Goal: Task Accomplishment & Management: Use online tool/utility

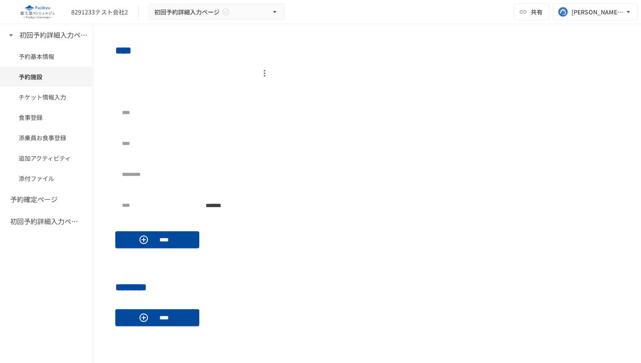
scroll to position [359, 0]
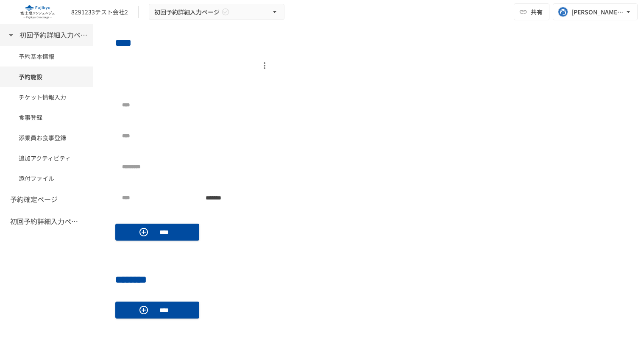
click at [46, 32] on h6 "初回予約詳細入力ページ" at bounding box center [53, 35] width 68 height 11
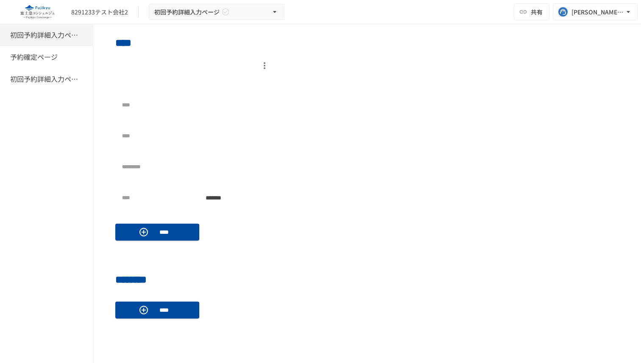
click at [46, 32] on h6 "初回予約詳細入力ページ" at bounding box center [44, 35] width 68 height 11
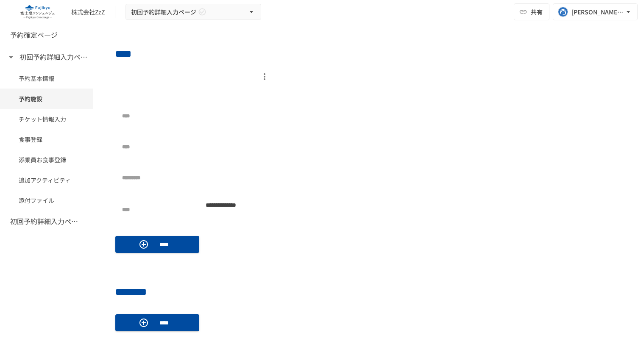
scroll to position [387, 0]
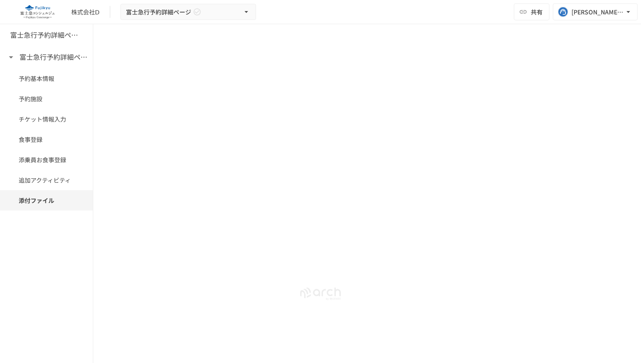
scroll to position [1136, 0]
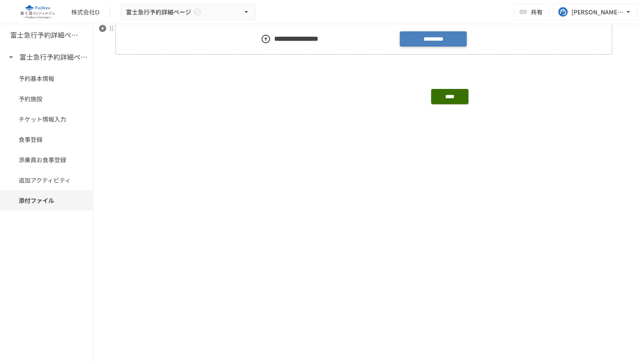
click at [435, 41] on label "*********" at bounding box center [432, 39] width 67 height 16
click at [0, 0] on input "*********" at bounding box center [0, 0] width 0 height 0
click at [532, 10] on span "共有" at bounding box center [536, 11] width 12 height 9
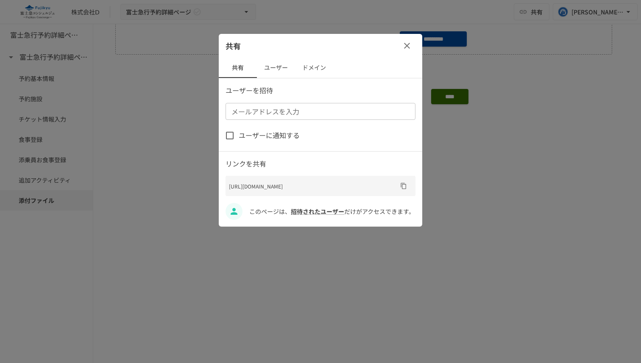
click at [272, 72] on button "ユーザー" at bounding box center [276, 68] width 38 height 20
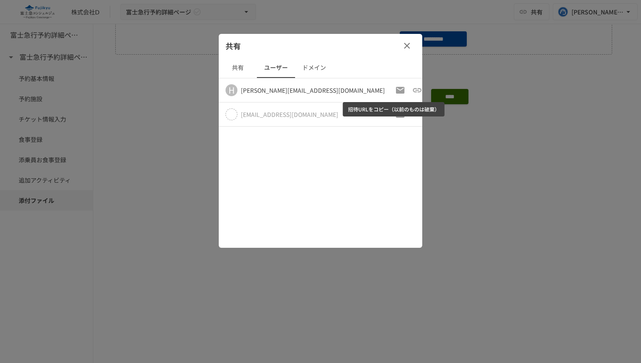
click at [412, 90] on icon "招待URLをコピー（以前のものは破棄）" at bounding box center [417, 90] width 10 height 10
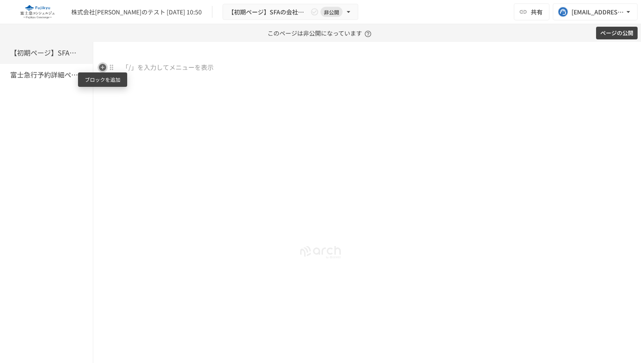
click at [103, 69] on icon "button" at bounding box center [102, 67] width 7 height 7
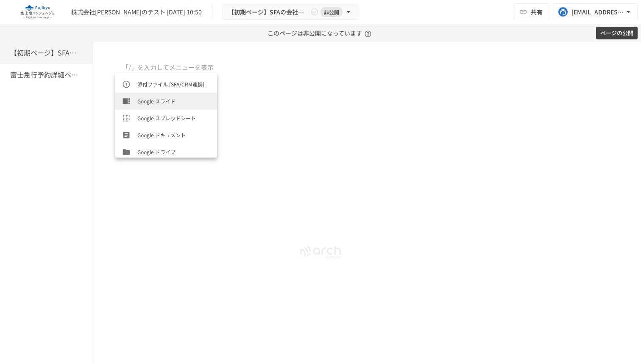
scroll to position [267, 0]
click at [181, 91] on li "添付ファイル [SFA/CRM連携]" at bounding box center [166, 85] width 102 height 17
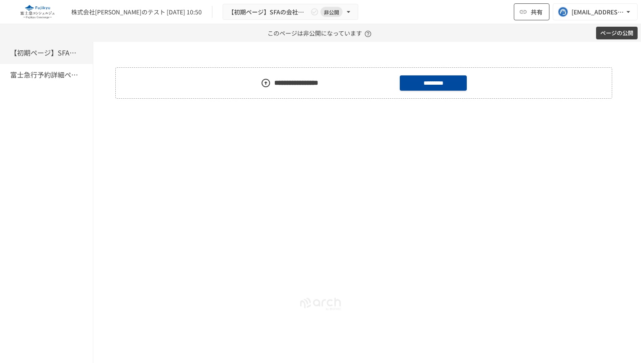
click at [535, 10] on span "共有" at bounding box center [536, 11] width 12 height 9
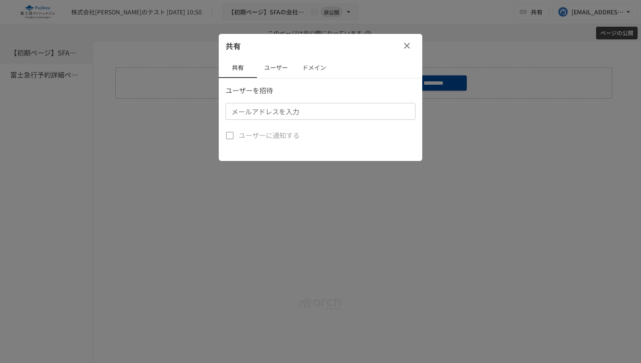
click at [281, 66] on button "ユーザー" at bounding box center [276, 68] width 38 height 20
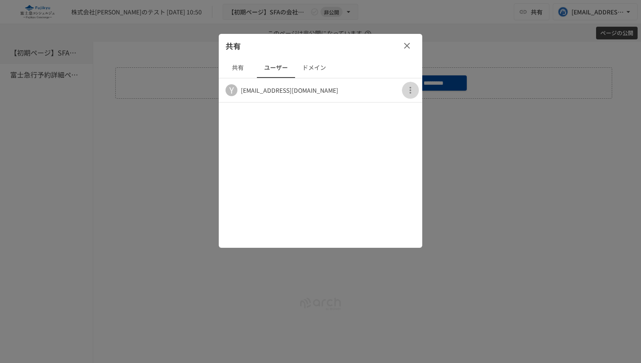
click at [406, 89] on icon "button" at bounding box center [410, 90] width 10 height 10
click at [408, 48] on div at bounding box center [320, 181] width 641 height 363
click at [404, 42] on icon "button" at bounding box center [407, 46] width 10 height 10
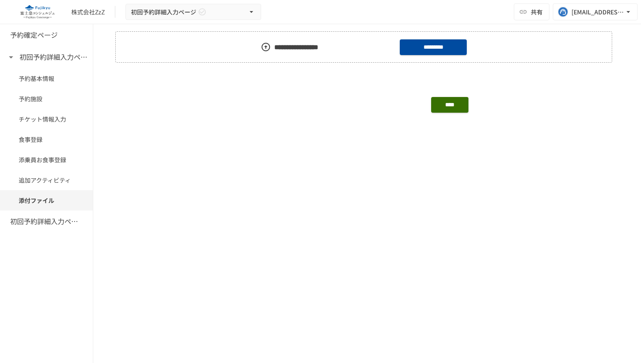
scroll to position [910, 0]
click at [435, 43] on label "*********" at bounding box center [432, 47] width 67 height 16
click at [0, 0] on input "*********" at bounding box center [0, 0] width 0 height 0
click at [530, 9] on button "共有" at bounding box center [531, 11] width 36 height 17
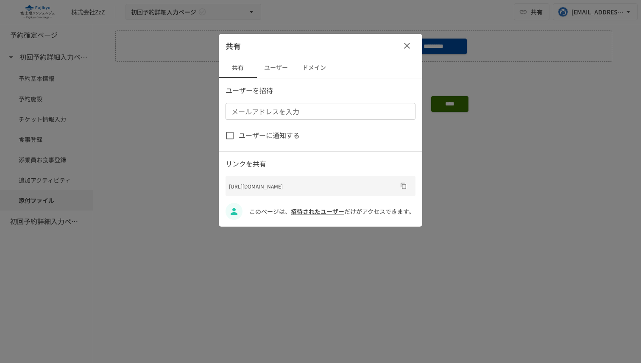
click at [284, 69] on button "ユーザー" at bounding box center [276, 68] width 38 height 20
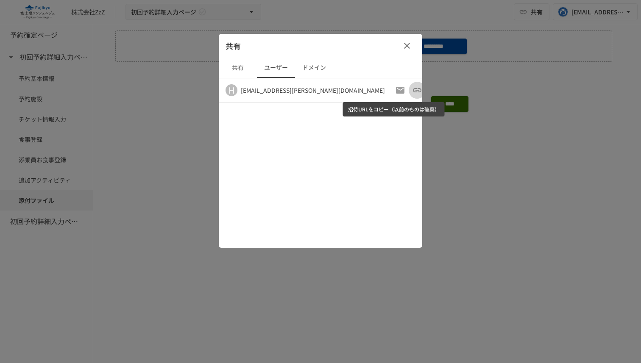
click at [413, 89] on icon "招待URLをコピー（以前のものは破棄）" at bounding box center [417, 90] width 8 height 4
click at [408, 45] on icon "button" at bounding box center [407, 46] width 10 height 10
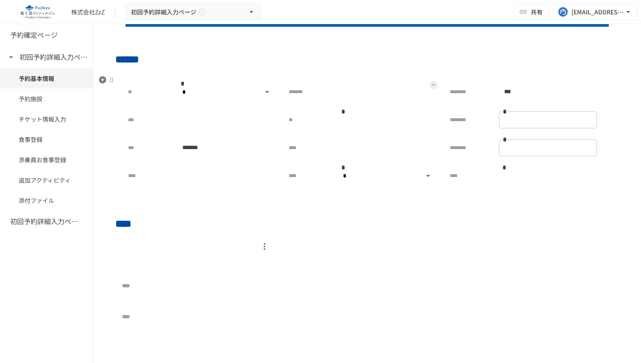
scroll to position [179, 0]
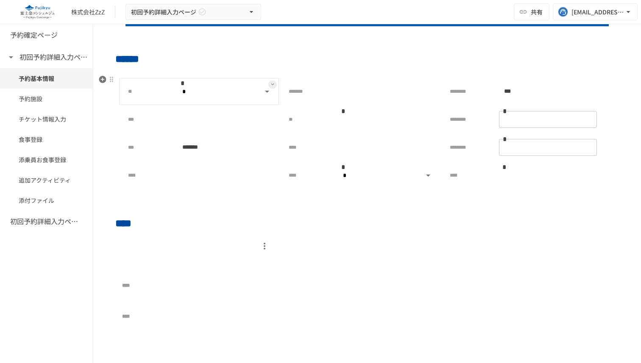
click at [265, 94] on body "**********" at bounding box center [320, 172] width 641 height 345
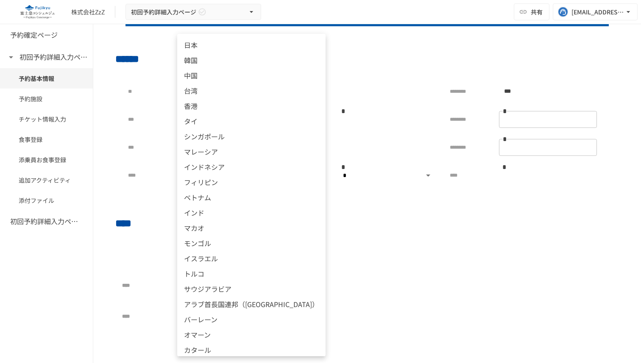
click at [295, 62] on div at bounding box center [320, 181] width 641 height 363
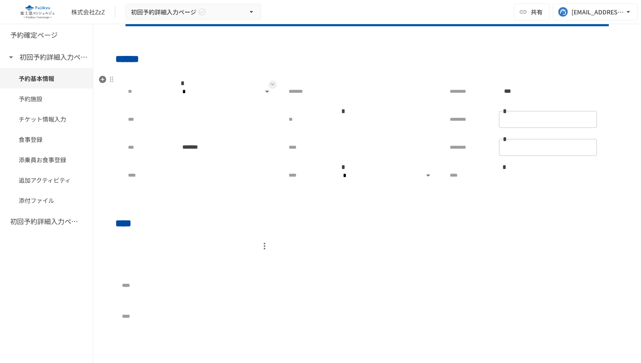
click at [272, 85] on icon at bounding box center [272, 84] width 3 height 3
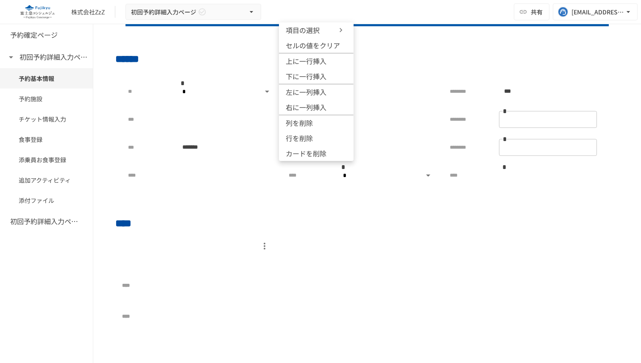
click at [341, 30] on icon at bounding box center [340, 30] width 3 height 4
click at [255, 60] on div at bounding box center [320, 181] width 641 height 363
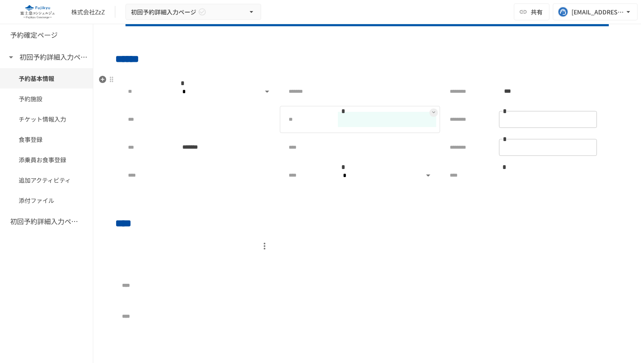
click at [349, 123] on input "text" at bounding box center [387, 119] width 98 height 15
click at [434, 113] on icon at bounding box center [433, 112] width 3 height 3
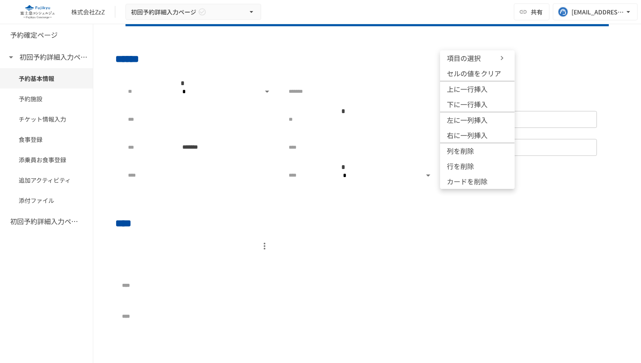
click at [504, 57] on icon at bounding box center [501, 58] width 8 height 8
click at [538, 50] on div at bounding box center [320, 181] width 641 height 363
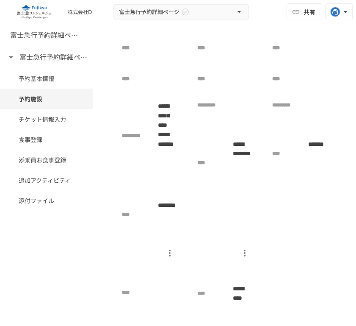
scroll to position [382, 0]
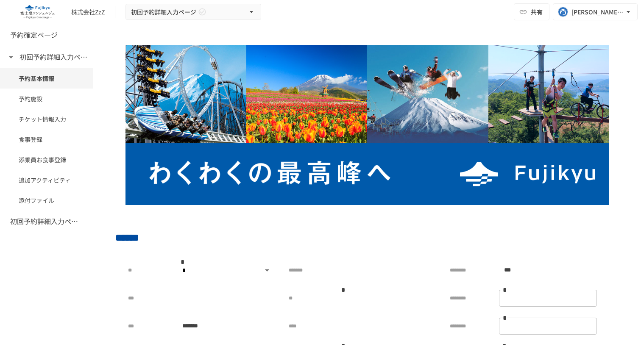
scroll to position [179, 0]
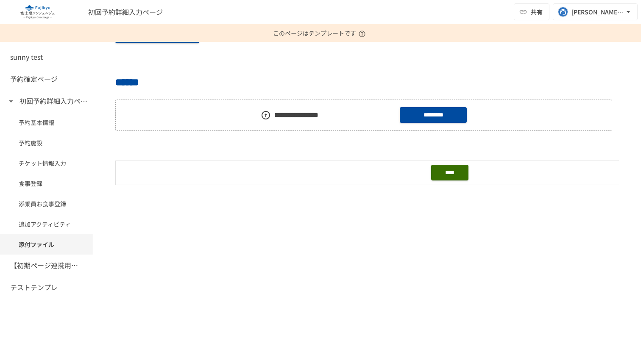
scroll to position [701, 0]
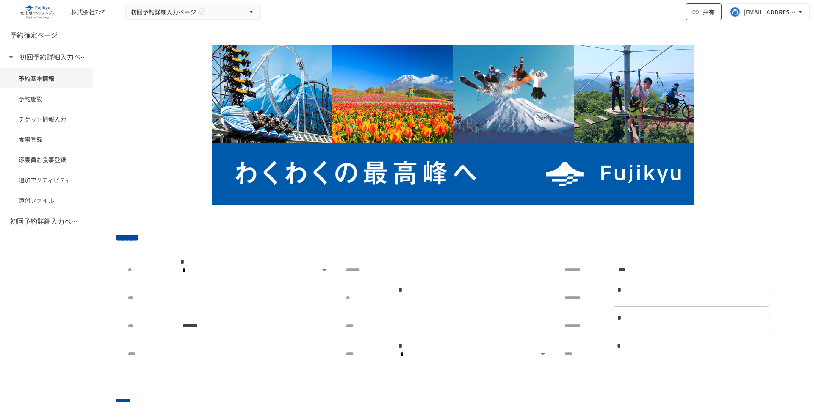
click at [705, 11] on span "共有" at bounding box center [709, 11] width 12 height 9
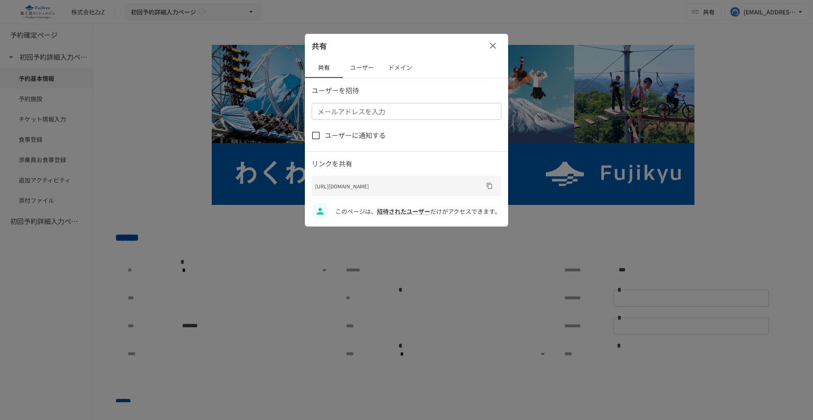
click at [369, 70] on button "ユーザー" at bounding box center [362, 68] width 38 height 20
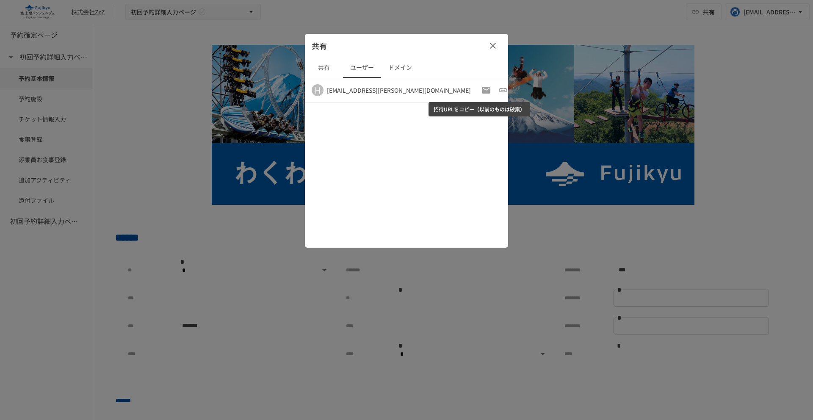
click at [499, 92] on icon "招待URLをコピー（以前のものは破棄）" at bounding box center [503, 90] width 8 height 4
click at [517, 26] on div at bounding box center [406, 210] width 813 height 420
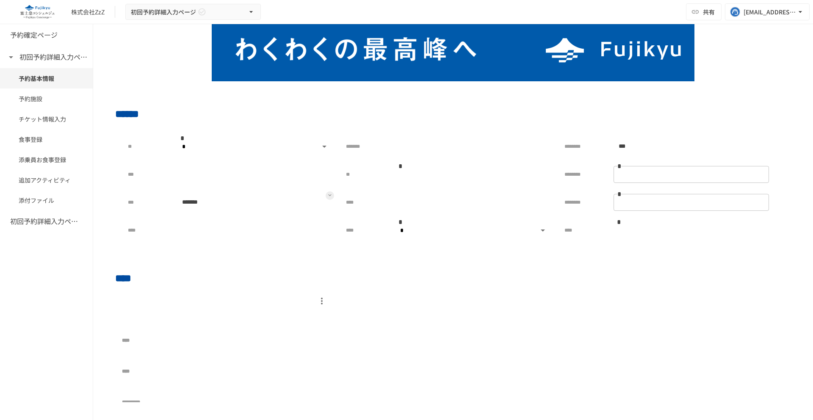
scroll to position [200, 0]
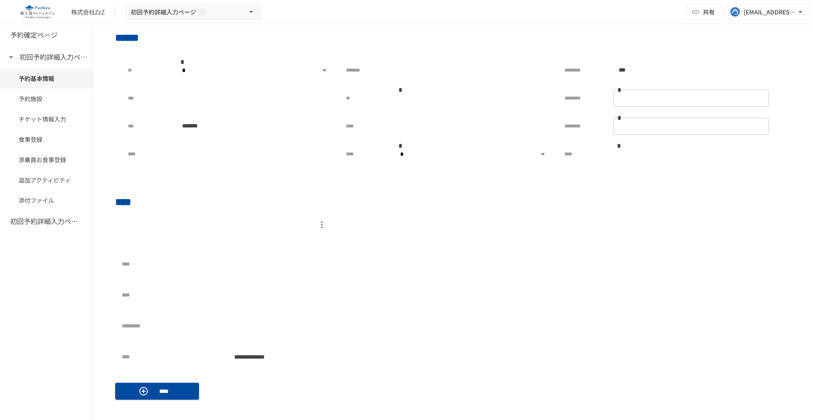
click at [440, 19] on div "株式会社ZzZ 初回予約詳細入力ページ 共有 tuyen.nguyen@geniee.co.jp" at bounding box center [406, 12] width 813 height 24
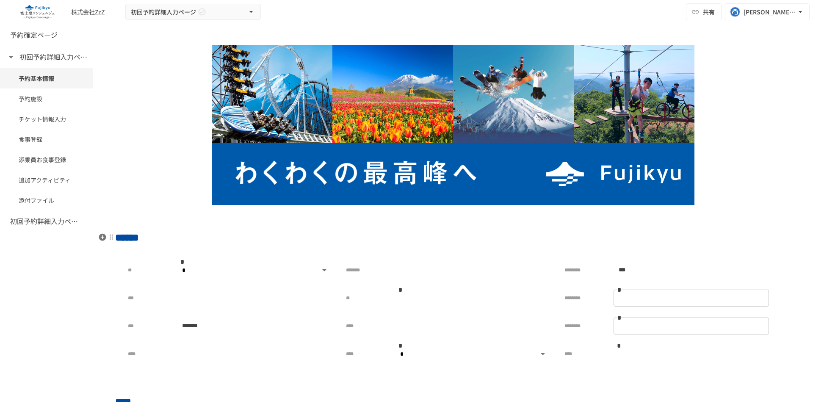
click at [424, 229] on h2 "******" at bounding box center [453, 237] width 676 height 17
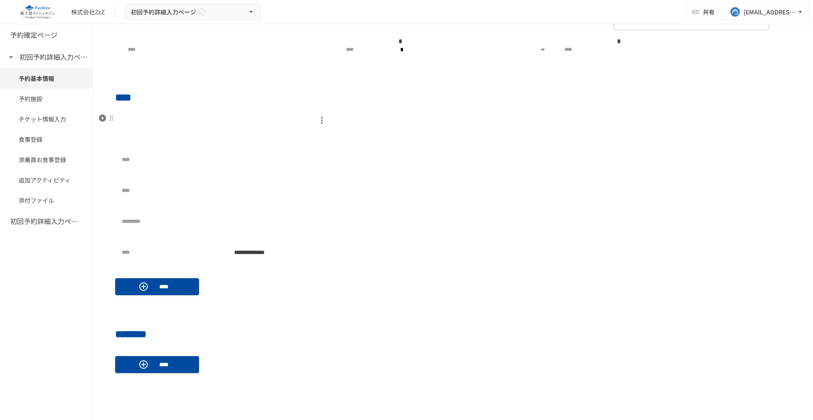
scroll to position [305, 0]
click at [169, 285] on p "****" at bounding box center [164, 285] width 24 height 9
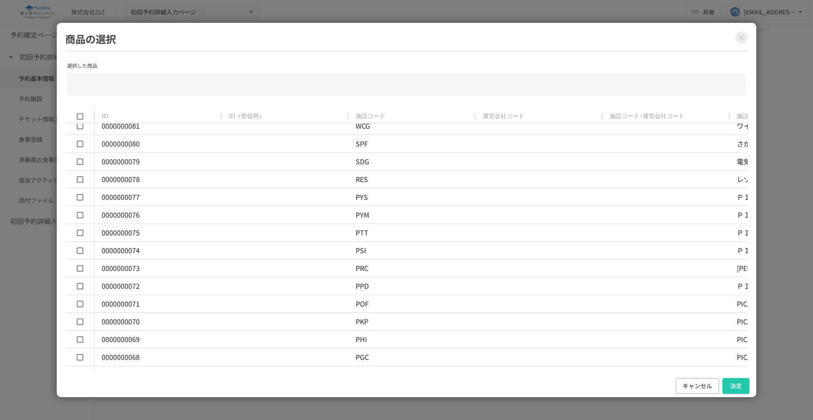
scroll to position [0, 0]
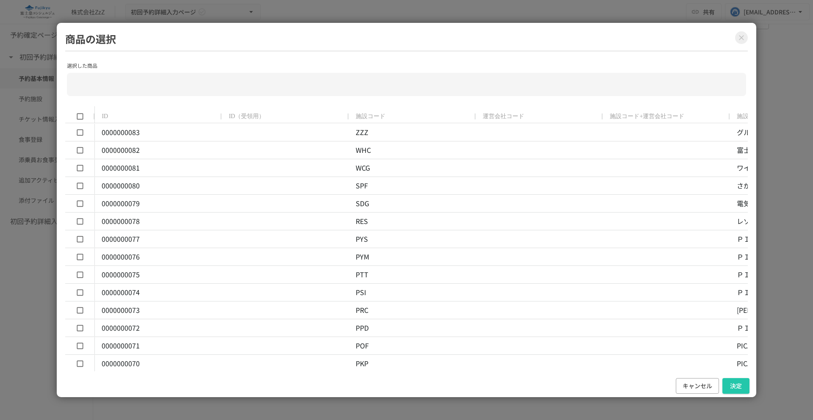
click at [746, 37] on button "Close modal" at bounding box center [741, 37] width 13 height 13
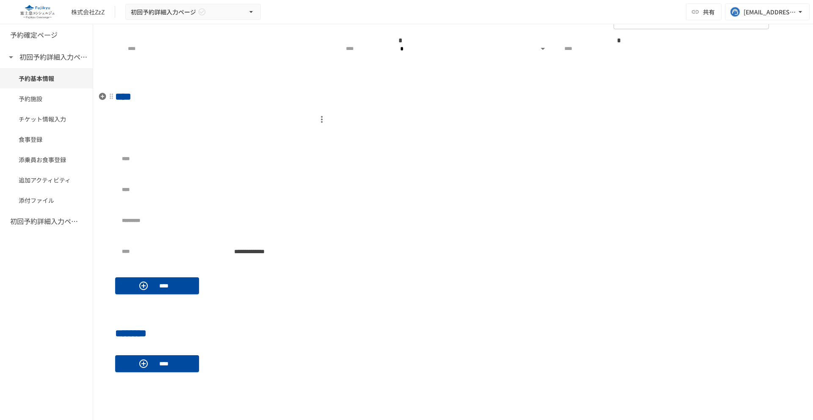
click at [506, 99] on h2 "****" at bounding box center [453, 96] width 676 height 17
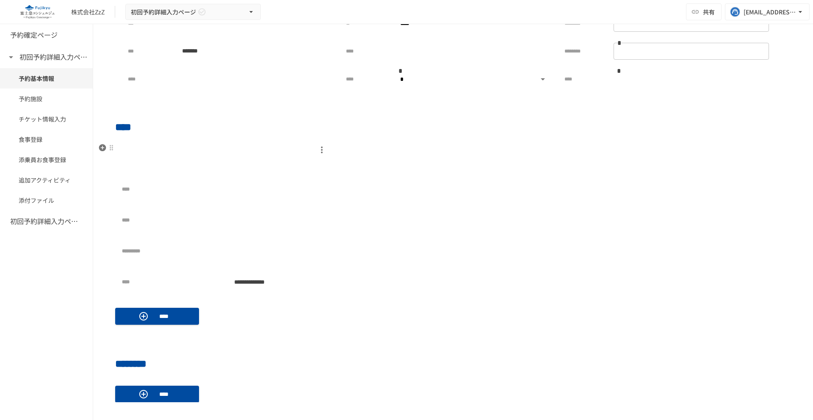
scroll to position [285, 0]
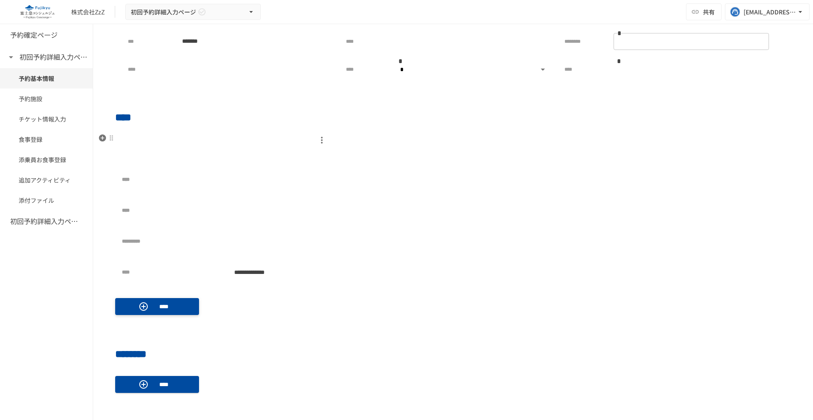
click at [141, 303] on icon "button" at bounding box center [143, 306] width 8 height 8
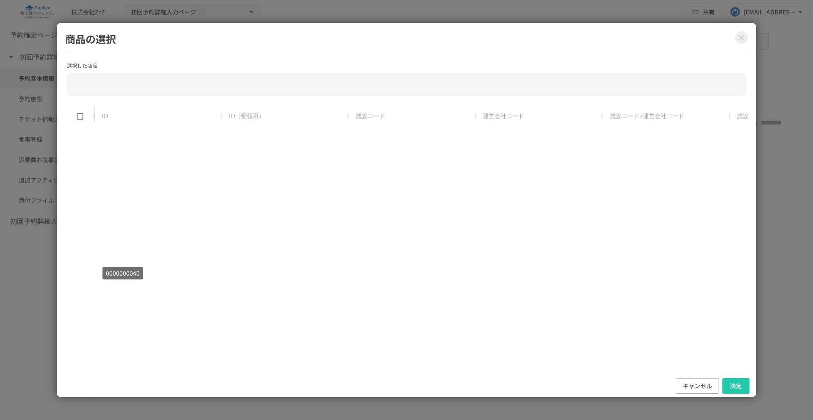
scroll to position [642, 0]
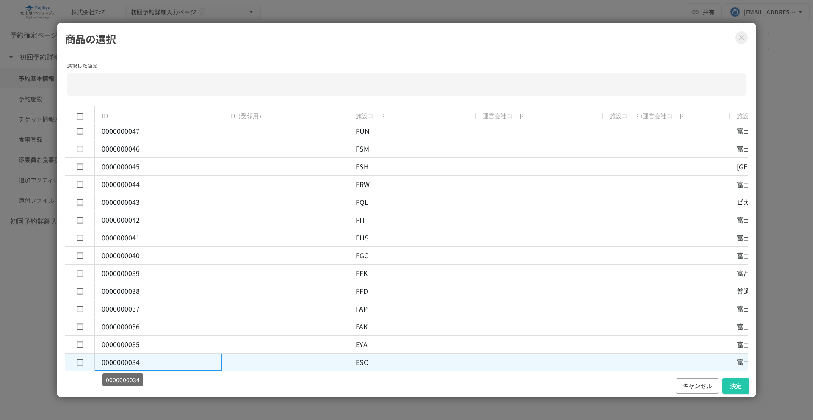
drag, startPoint x: 132, startPoint y: 364, endPoint x: 161, endPoint y: 364, distance: 29.2
click at [161, 364] on p "0000000034" at bounding box center [159, 362] width 114 height 11
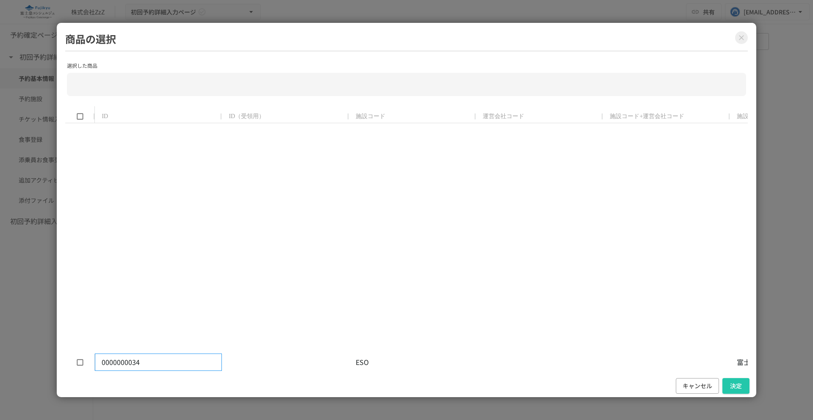
scroll to position [0, 0]
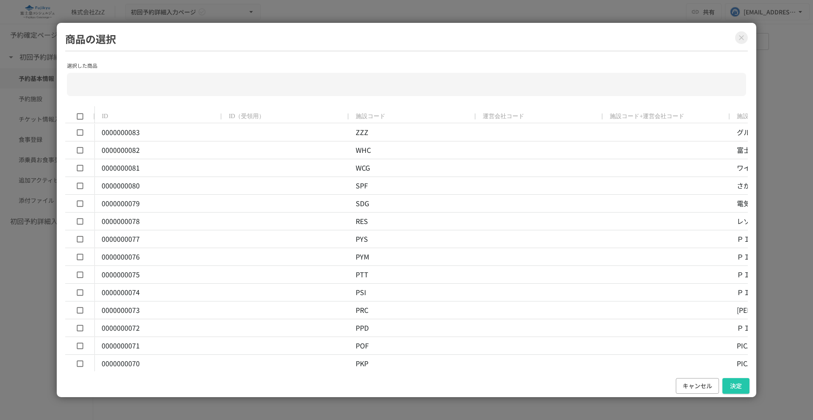
click at [732, 36] on h2 "商品の選択" at bounding box center [406, 41] width 682 height 20
click at [747, 38] on button "Close modal" at bounding box center [741, 37] width 13 height 13
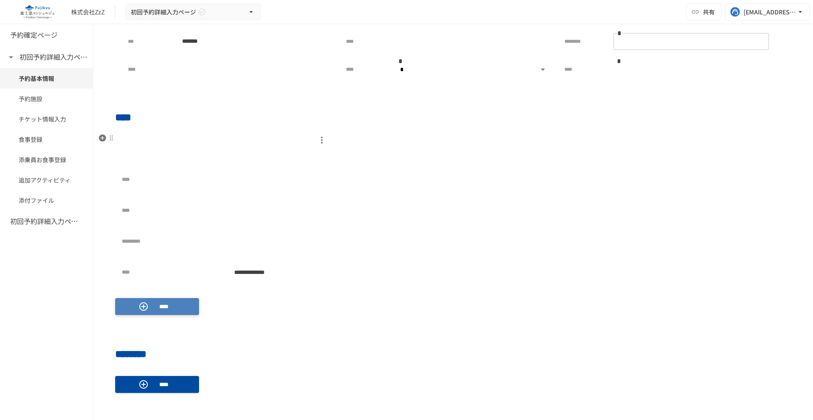
click at [116, 302] on button "****" at bounding box center [157, 306] width 84 height 17
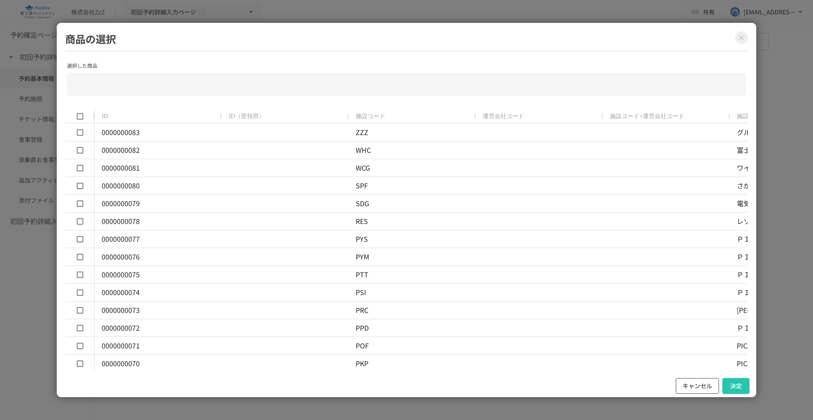
click at [691, 390] on button "キャンセル" at bounding box center [697, 386] width 43 height 16
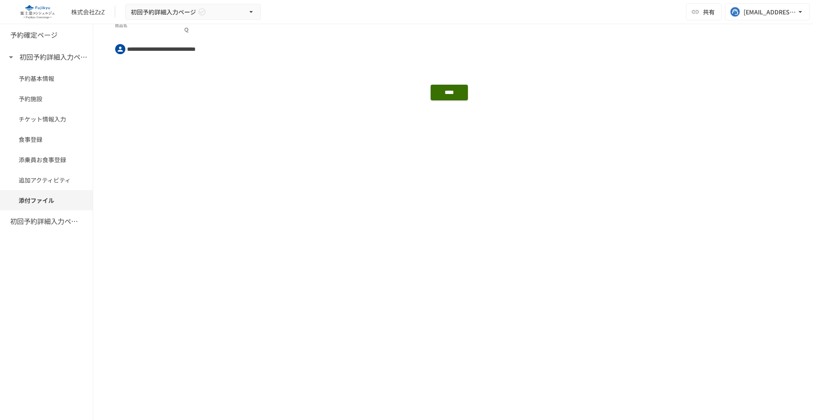
scroll to position [1093, 0]
click at [152, 208] on p at bounding box center [453, 210] width 676 height 11
click at [101, 150] on icon "button" at bounding box center [102, 152] width 7 height 7
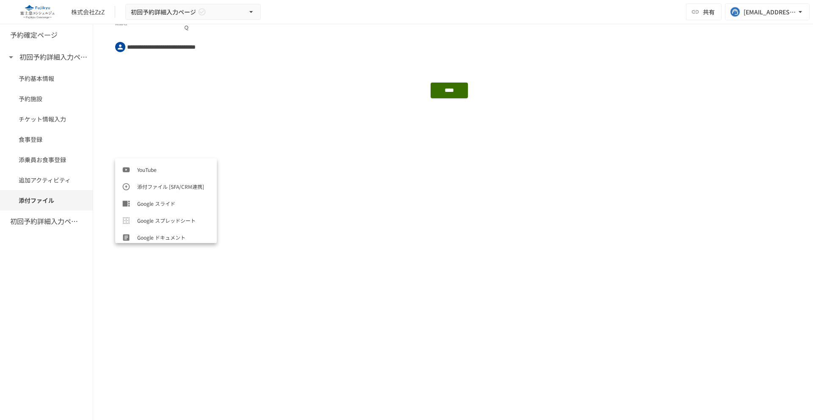
scroll to position [390, 0]
click at [172, 236] on span "カスタムオブジェクト[SFA/CRM連携]" at bounding box center [173, 234] width 73 height 8
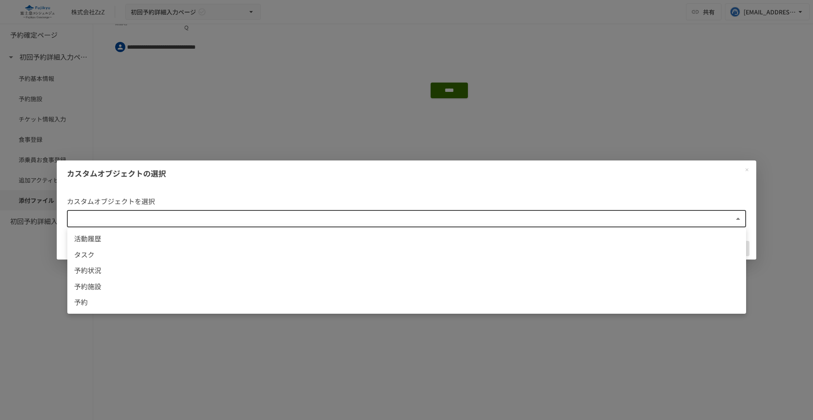
click at [197, 216] on body "**********" at bounding box center [406, 201] width 813 height 402
click at [174, 270] on span "予約状況" at bounding box center [407, 270] width 666 height 11
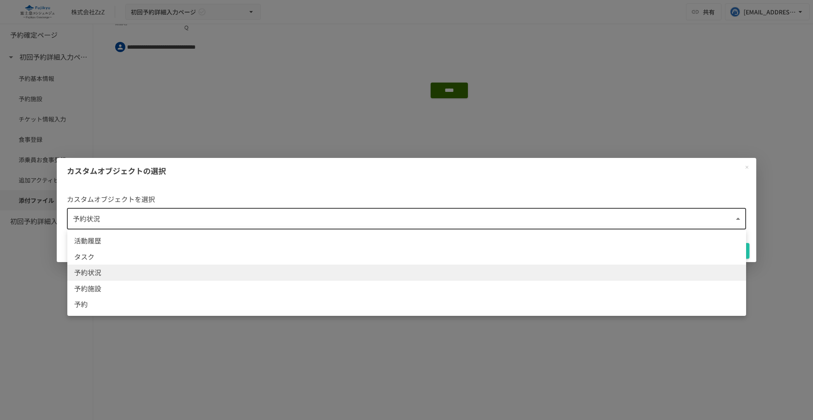
click at [181, 210] on body "**********" at bounding box center [406, 201] width 813 height 402
click at [167, 286] on span "予約施設" at bounding box center [407, 288] width 666 height 11
type input "**********"
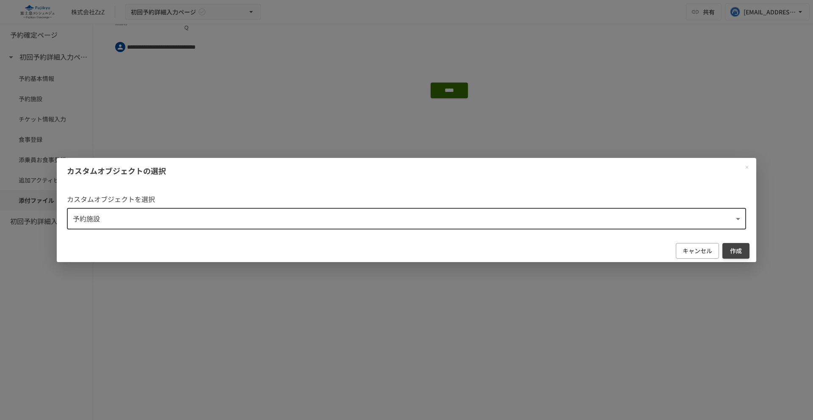
click at [739, 251] on button "作成" at bounding box center [736, 251] width 27 height 16
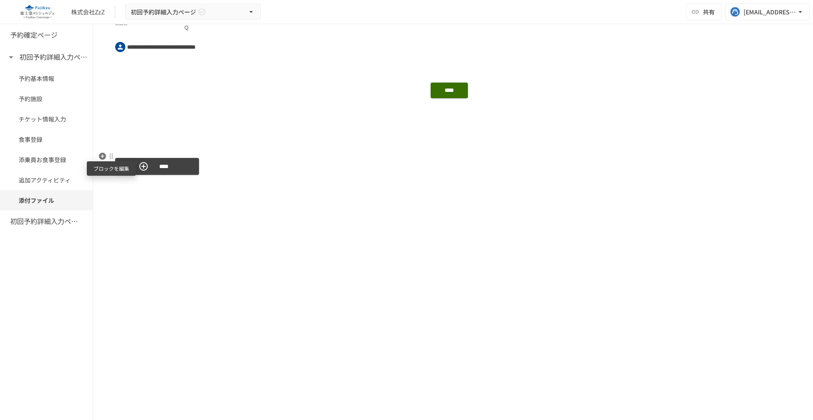
click at [112, 157] on div at bounding box center [111, 156] width 7 height 7
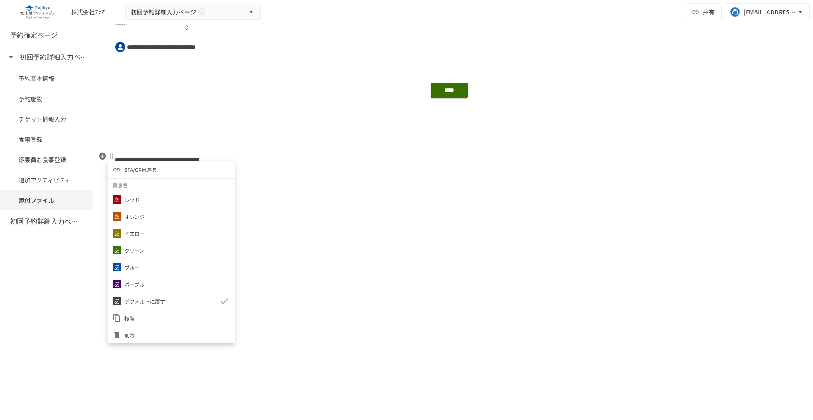
click at [134, 174] on span "SFA/CRM連携" at bounding box center [141, 170] width 32 height 8
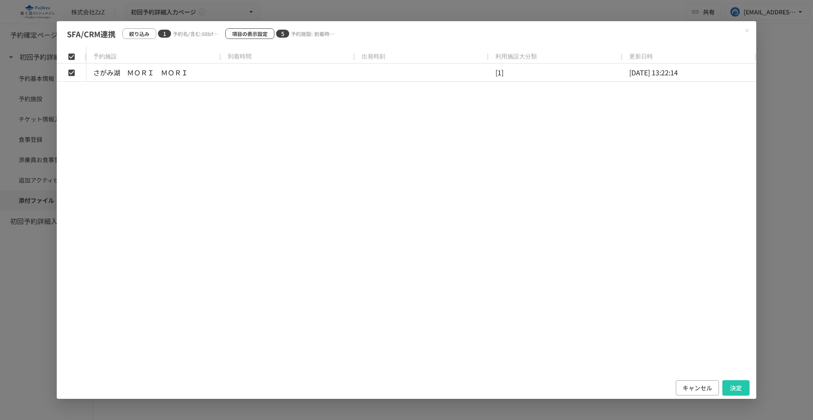
click at [250, 35] on p "項目の表示設定" at bounding box center [250, 34] width 36 height 8
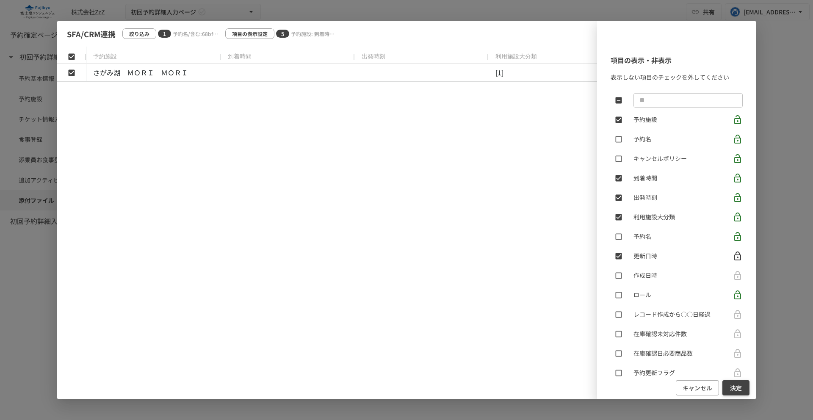
click at [735, 385] on button "決定" at bounding box center [736, 388] width 27 height 16
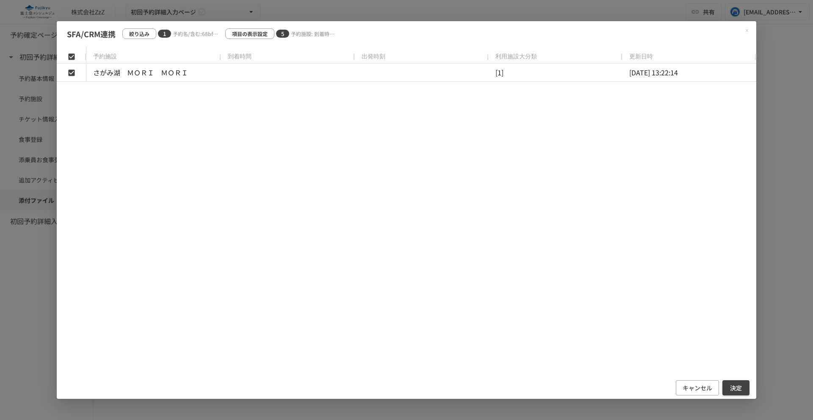
click at [735, 388] on button "決定" at bounding box center [736, 388] width 27 height 16
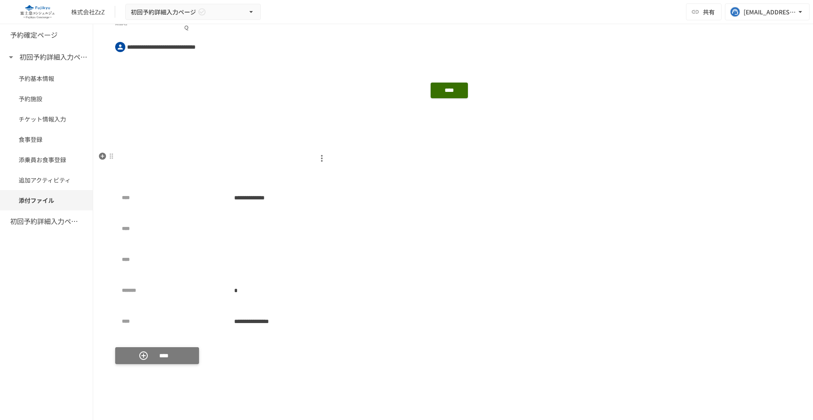
click at [158, 356] on p "****" at bounding box center [164, 355] width 24 height 9
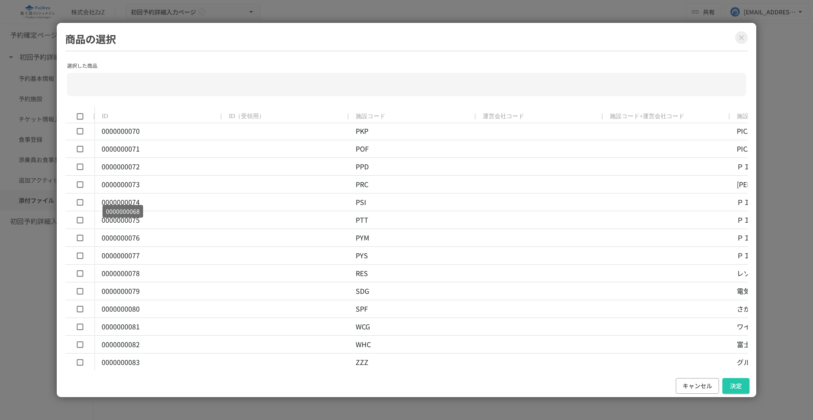
scroll to position [0, 0]
click at [351, 20] on div "商品の選択 選択した商品 ​ ID ID（受領用） 施設コード 運営会社コード 施設コード+運営会社コード 施設名（漢字） ロール 施設名（漢字）略称 代表者…" at bounding box center [406, 210] width 813 height 420
click at [746, 36] on button "Close modal" at bounding box center [741, 37] width 13 height 13
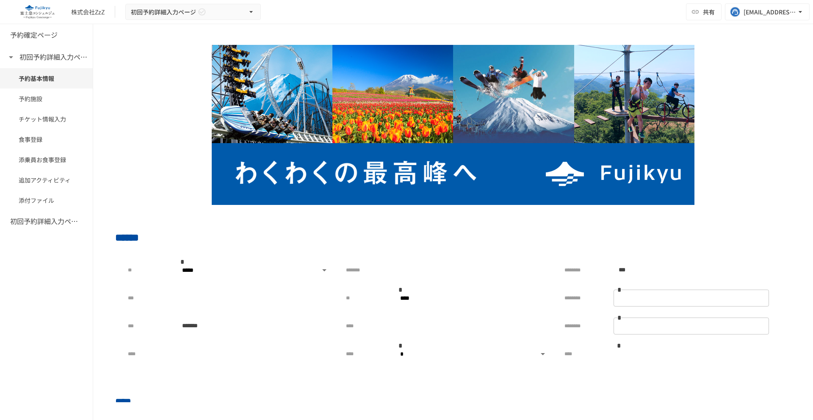
click at [542, 22] on div "株式会社ZzZ 初回予約詳細入力ページ 共有 tuyen.nguyen@geniee.co.jp" at bounding box center [406, 12] width 813 height 24
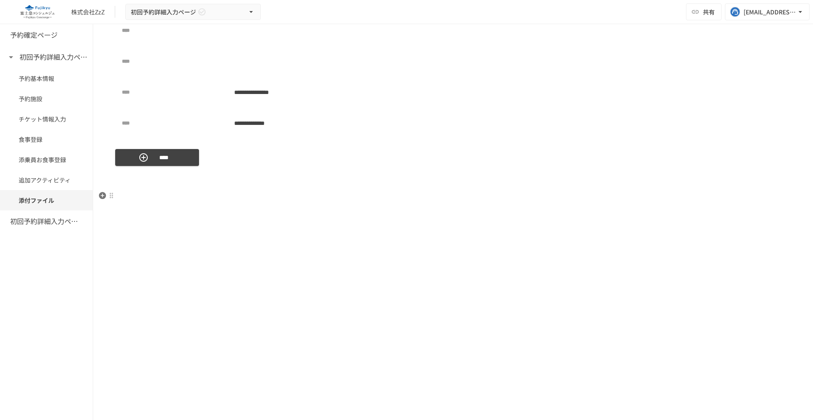
scroll to position [1283, 0]
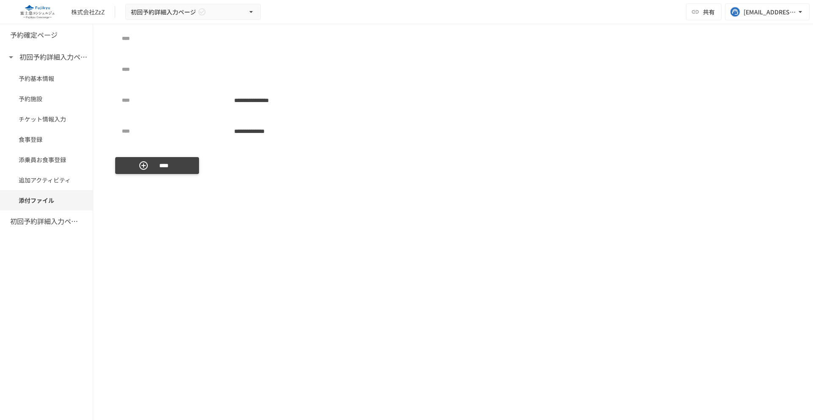
click at [181, 158] on button "****" at bounding box center [157, 165] width 84 height 17
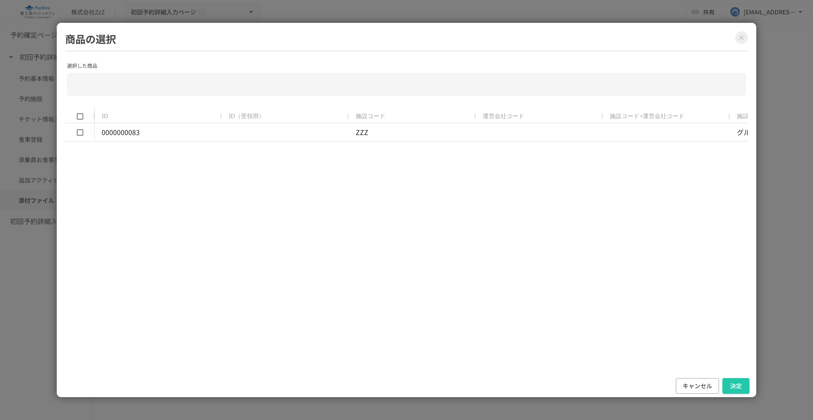
click at [568, 314] on div "0000000083 ZZZ グループ外施設 66f4d22e6492e1ba78c63e57 グループ外施設 [DATE] 12:25:07 [DATE] …" at bounding box center [421, 248] width 653 height 248
click at [696, 388] on button "キャンセル" at bounding box center [697, 386] width 43 height 16
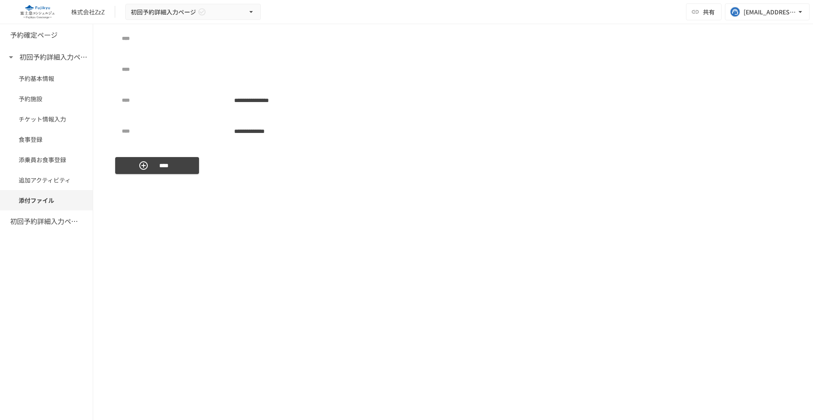
scroll to position [1210, 0]
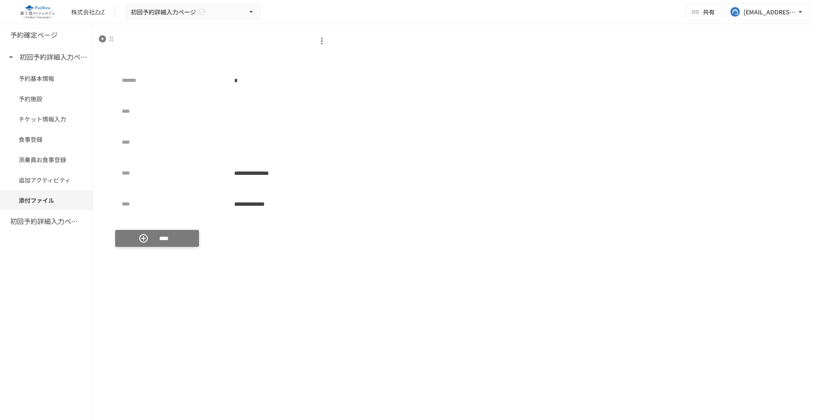
click at [166, 237] on p "****" at bounding box center [164, 238] width 24 height 9
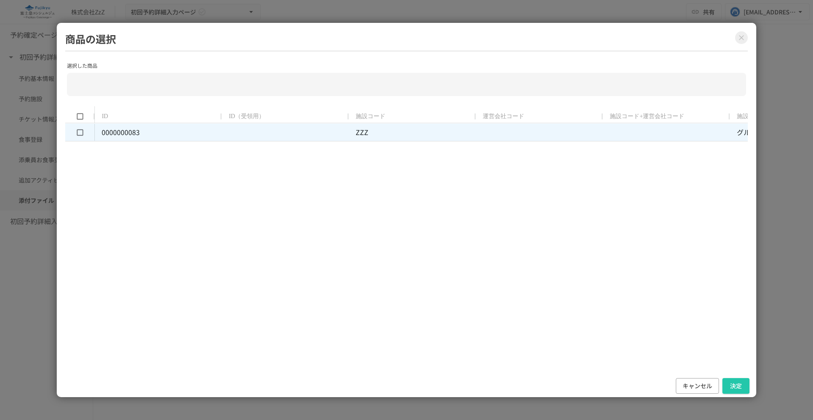
type input "**********"
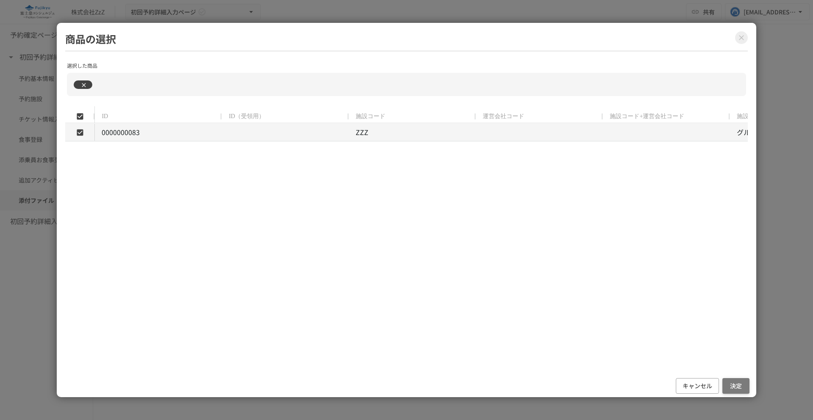
click at [733, 385] on button "決定" at bounding box center [736, 386] width 27 height 16
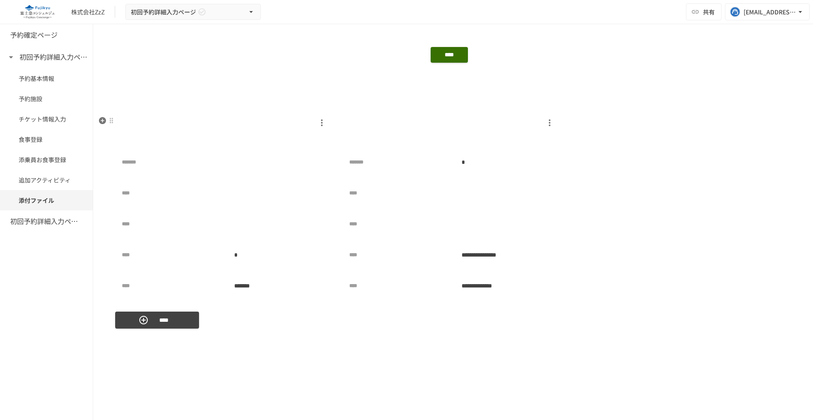
scroll to position [1124, 0]
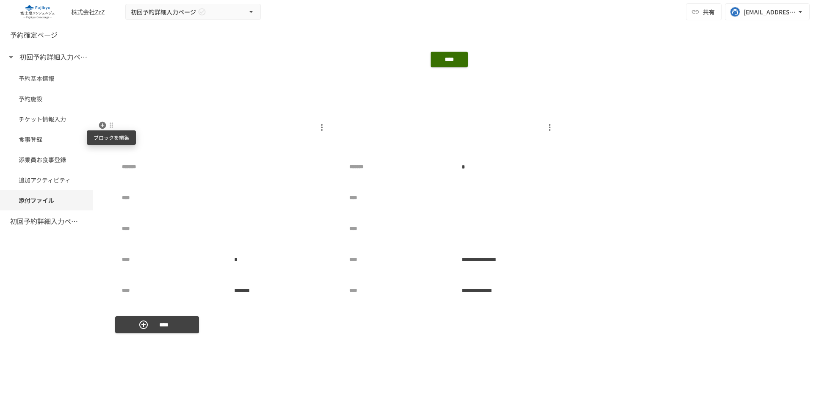
click at [113, 125] on div at bounding box center [111, 125] width 7 height 7
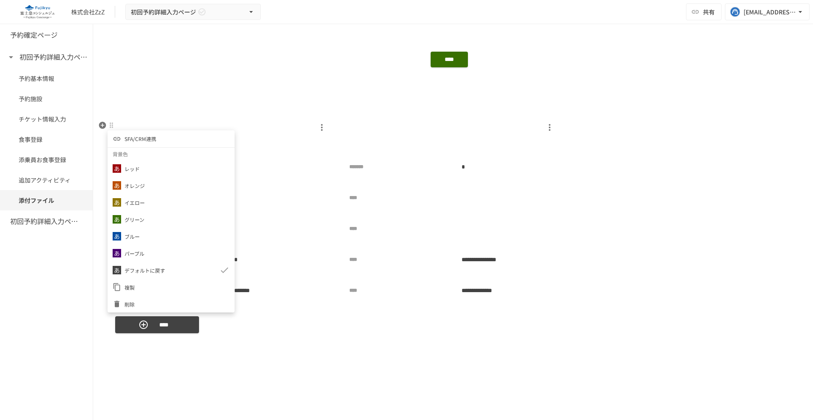
click at [128, 137] on span "SFA/CRM連携" at bounding box center [141, 139] width 32 height 8
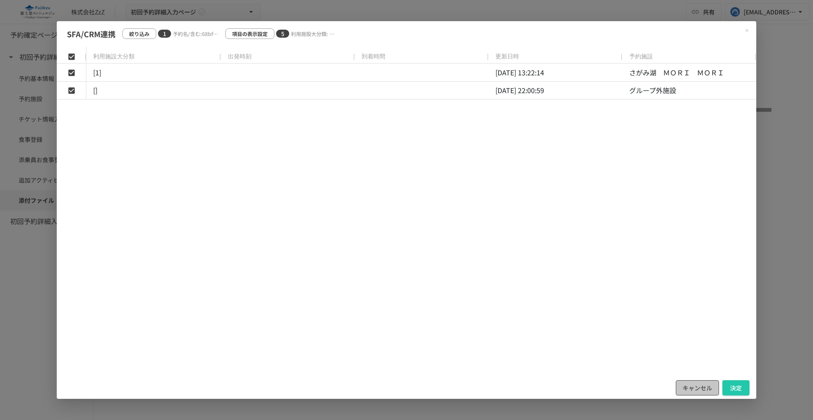
click at [697, 383] on button "キャンセル" at bounding box center [697, 388] width 43 height 16
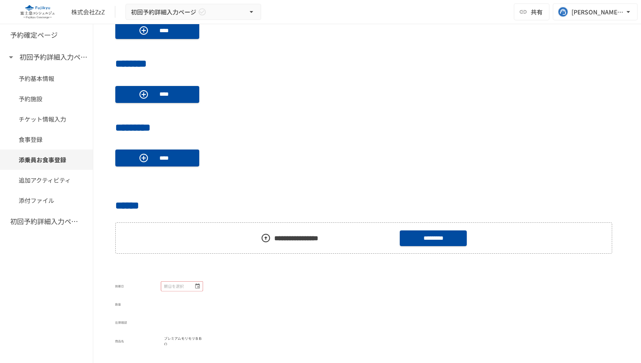
scroll to position [713, 0]
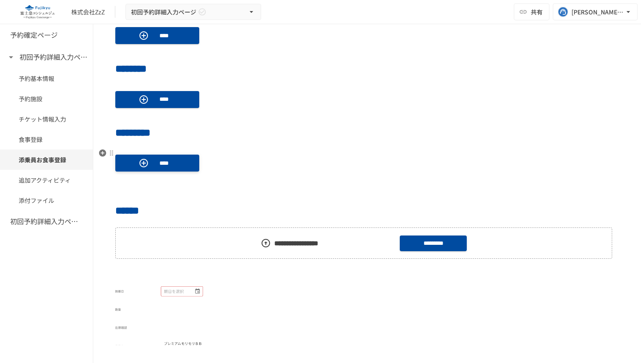
click at [173, 165] on p "****" at bounding box center [164, 162] width 24 height 9
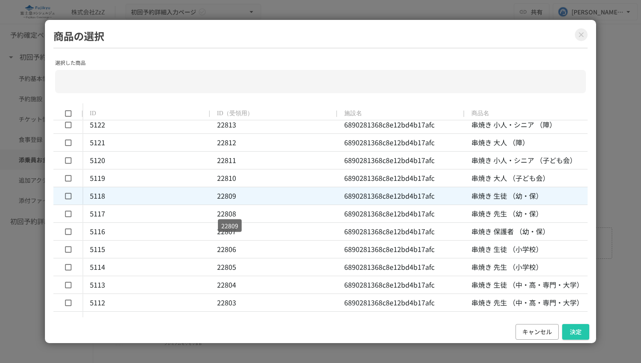
scroll to position [0, 0]
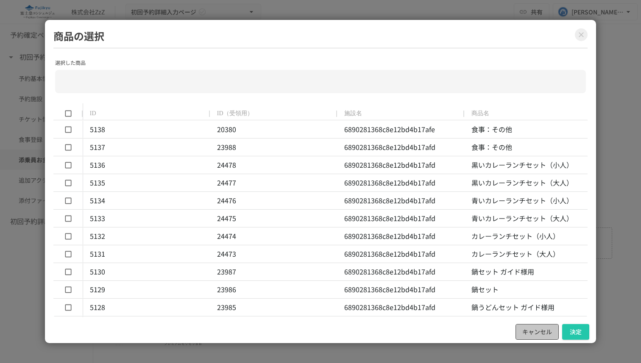
click at [527, 332] on button "キャンセル" at bounding box center [536, 332] width 43 height 16
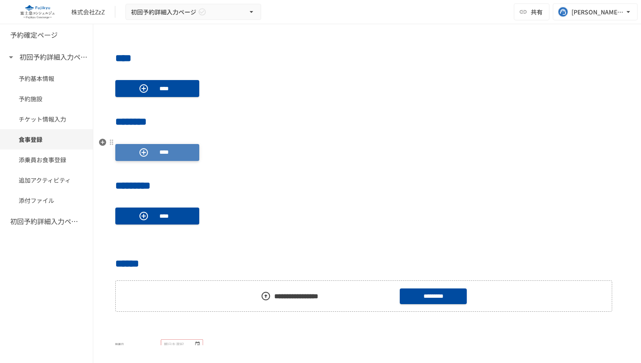
click at [184, 152] on button "****" at bounding box center [157, 152] width 84 height 17
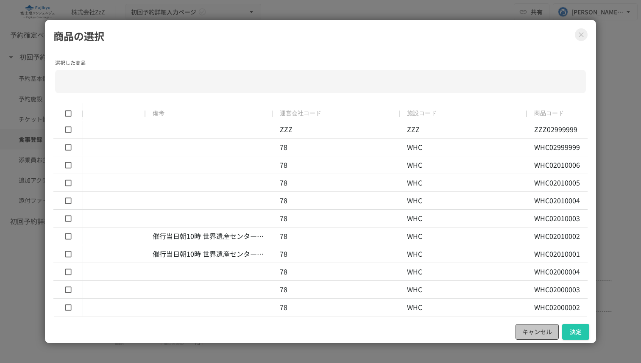
click at [530, 330] on button "キャンセル" at bounding box center [536, 332] width 43 height 16
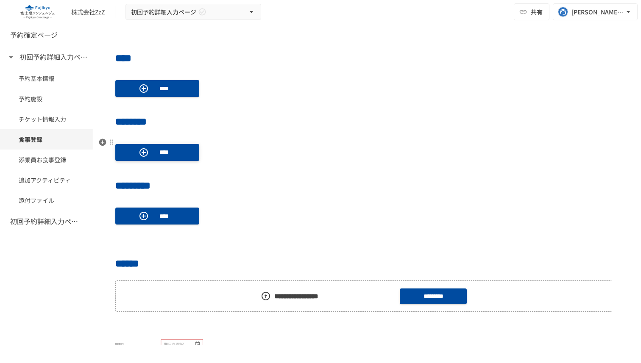
click at [165, 150] on p "****" at bounding box center [164, 151] width 24 height 9
